Goal: Submit feedback/report problem

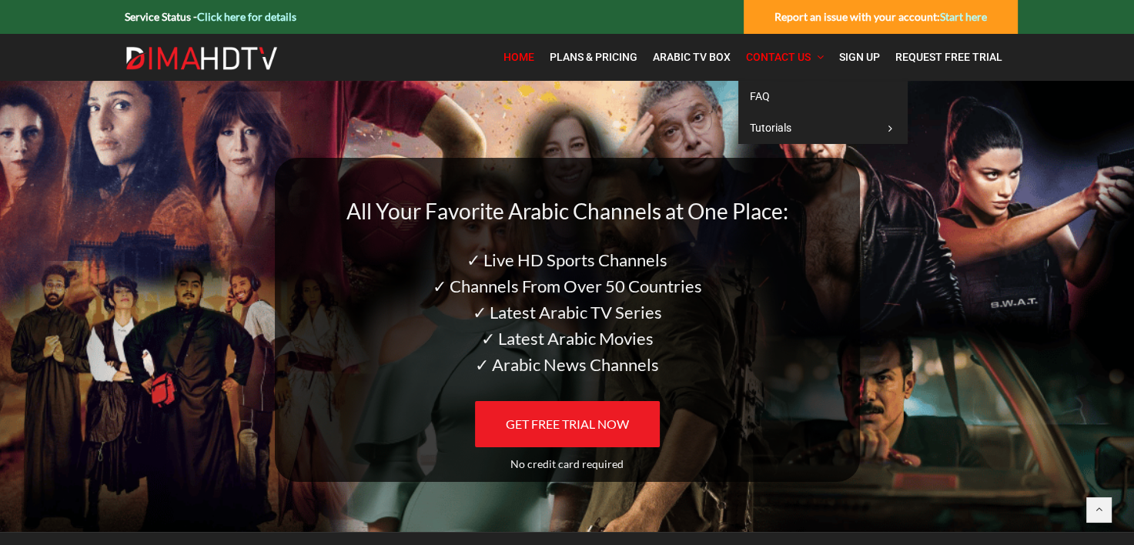
click at [766, 65] on link "Contact Us" at bounding box center [785, 58] width 93 height 32
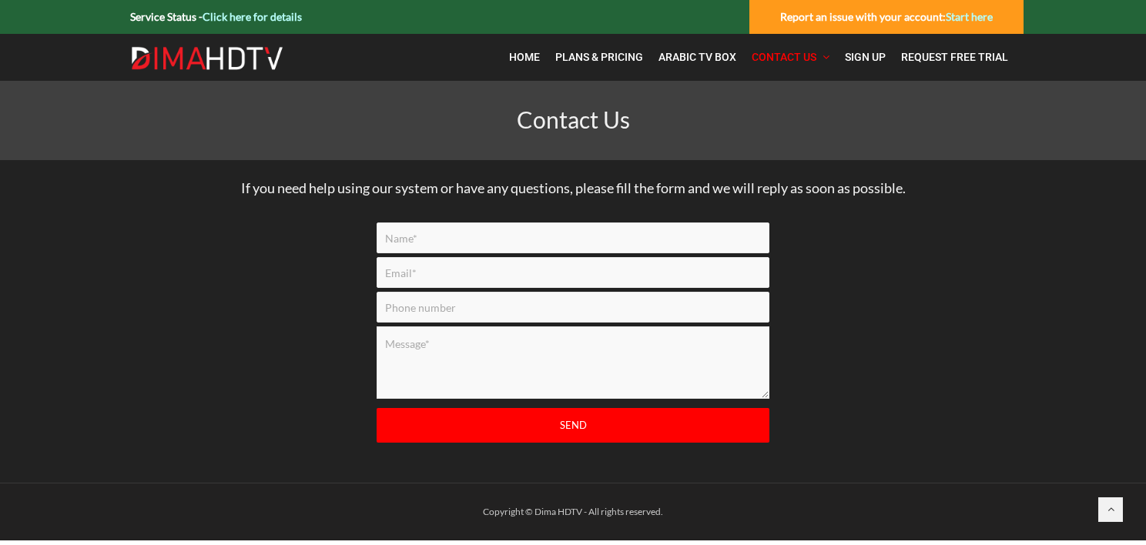
click at [450, 243] on input "Contact form" at bounding box center [573, 238] width 393 height 31
type input "[PERSON_NAME]"
type input "[EMAIL_ADDRESS][DOMAIN_NAME]"
type input "8076229850"
click at [441, 345] on textarea "Contact form" at bounding box center [573, 363] width 393 height 72
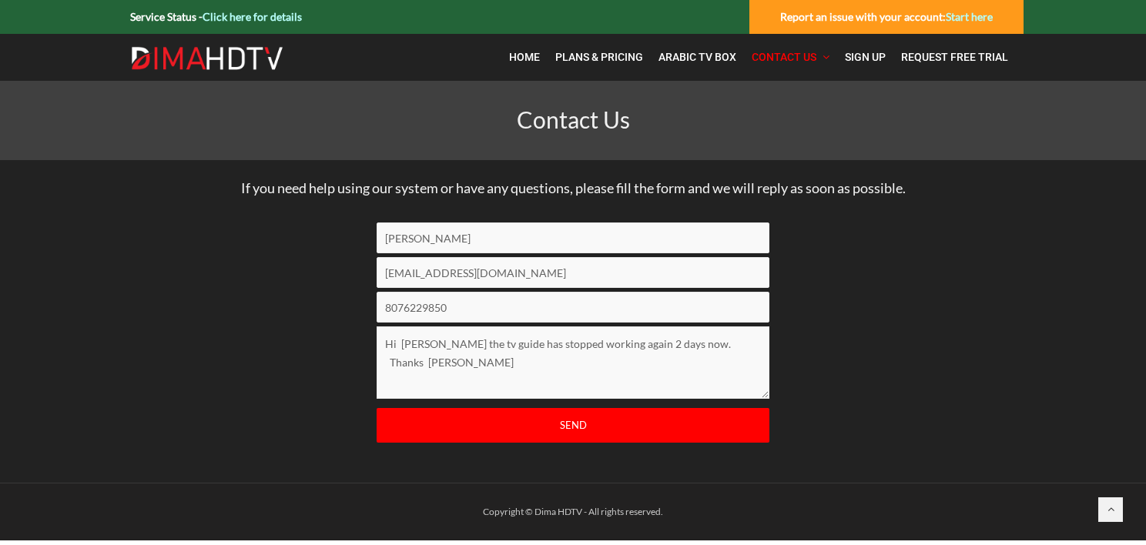
type textarea "Hi [PERSON_NAME] the tv guide has stopped working again 2 days now. Thanks [PER…"
click at [577, 424] on input "Send" at bounding box center [573, 425] width 393 height 35
